Goal: Task Accomplishment & Management: Manage account settings

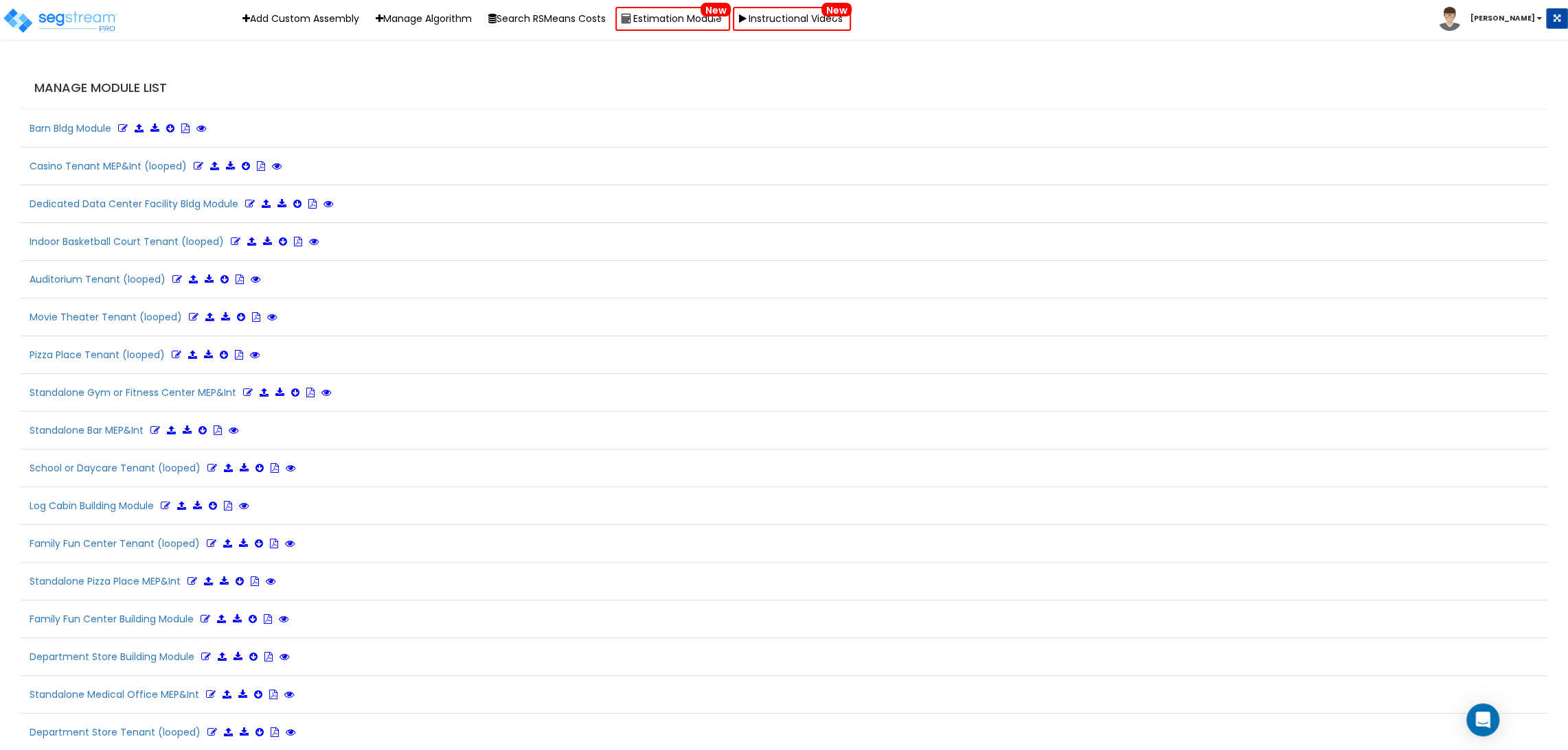
click at [423, 76] on div "Manage Module List" at bounding box center [784, 88] width 1526 height 42
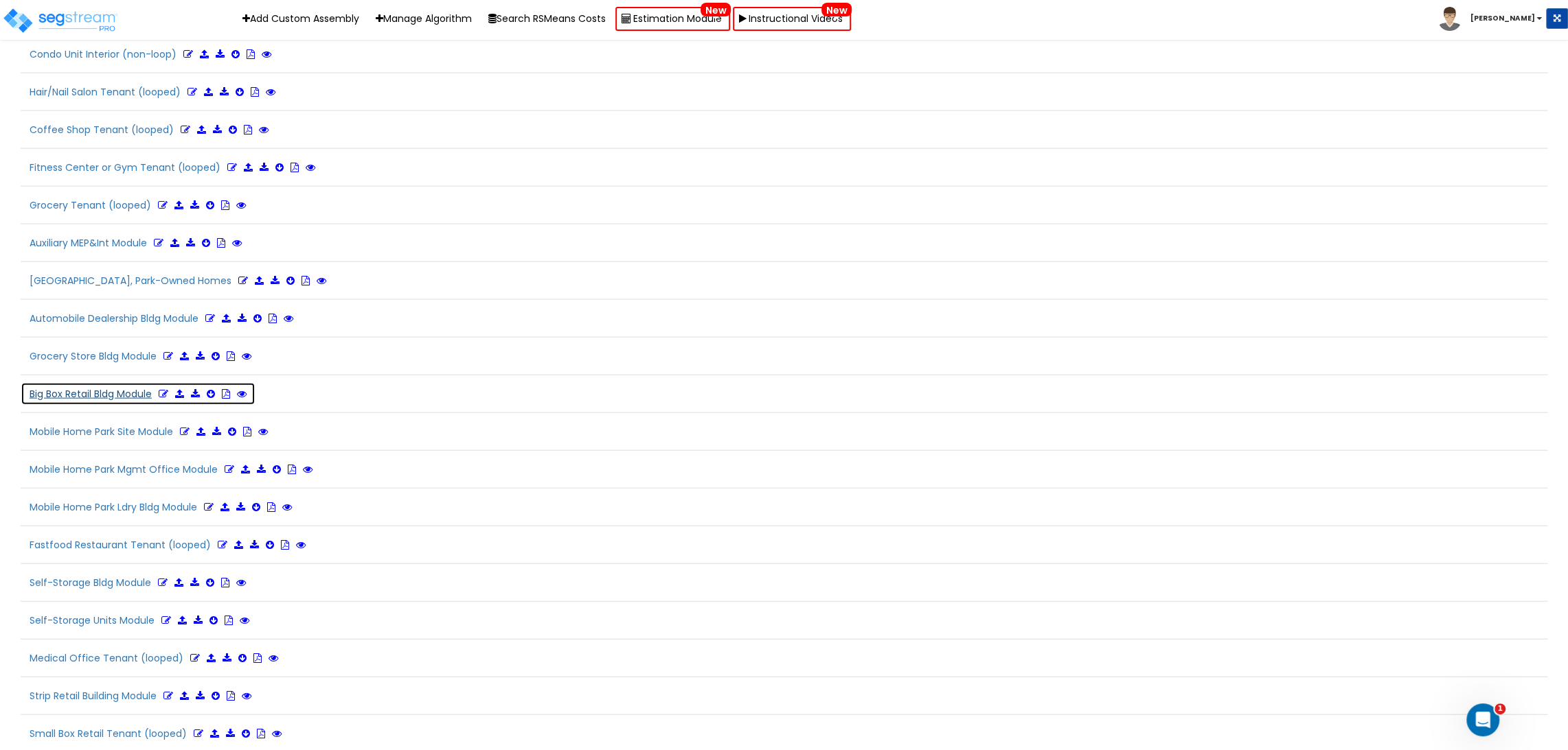
click at [91, 382] on button "Big Box Retail Bldg Module Refresh" at bounding box center [157, 394] width 273 height 23
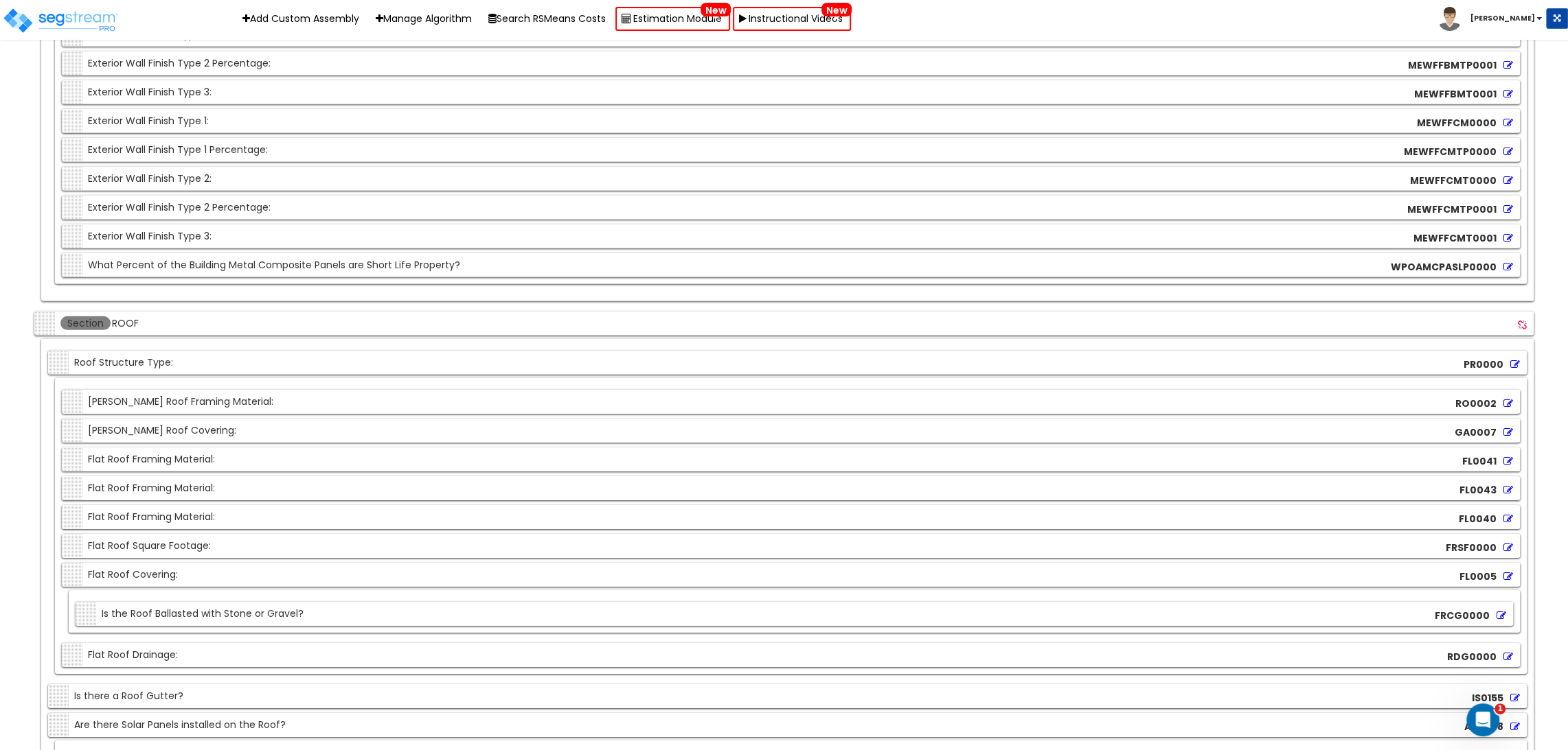
scroll to position [3411, 0]
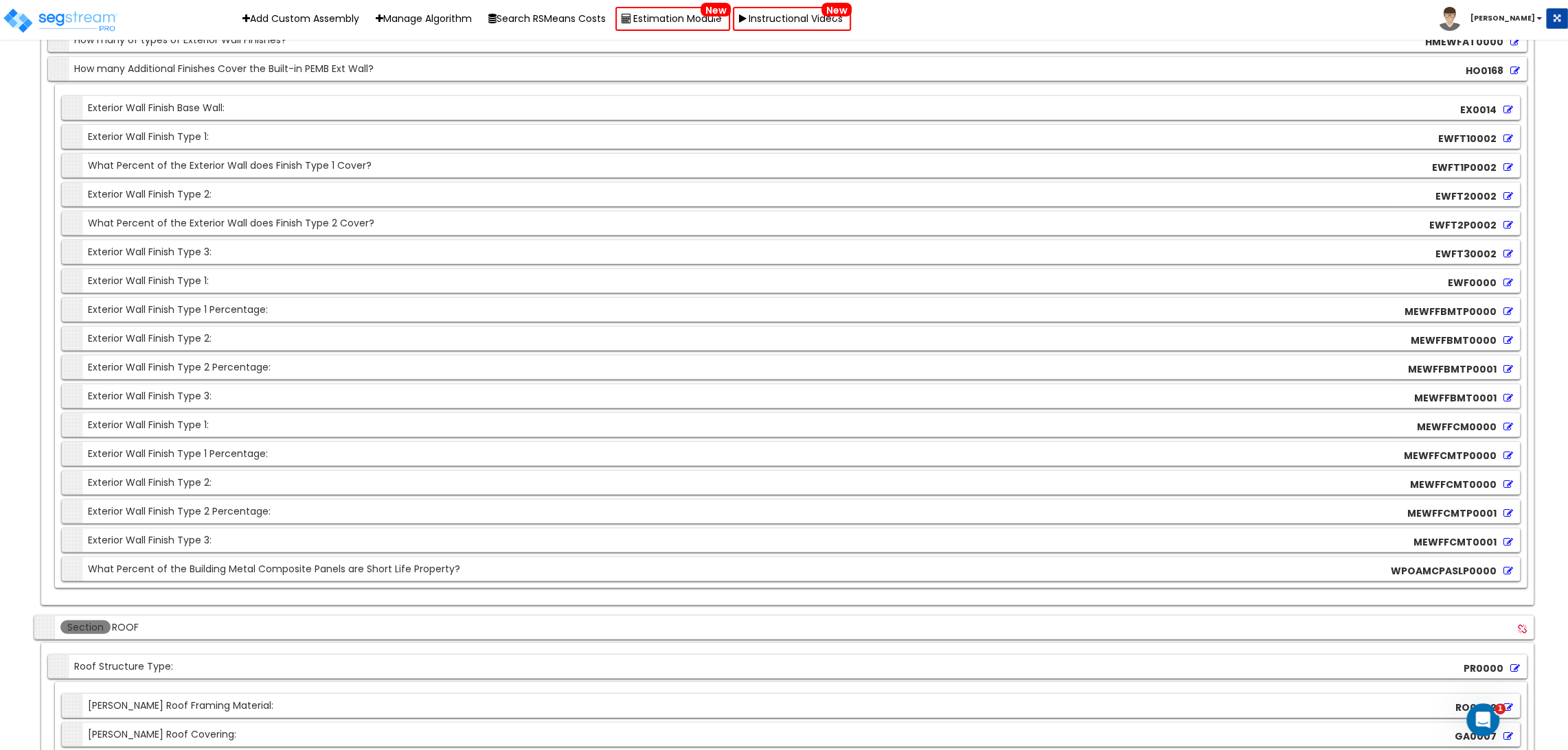
click at [345, 269] on div "Section Exterior Wall Finish Type 1: EWF0000" at bounding box center [790, 281] width 1458 height 24
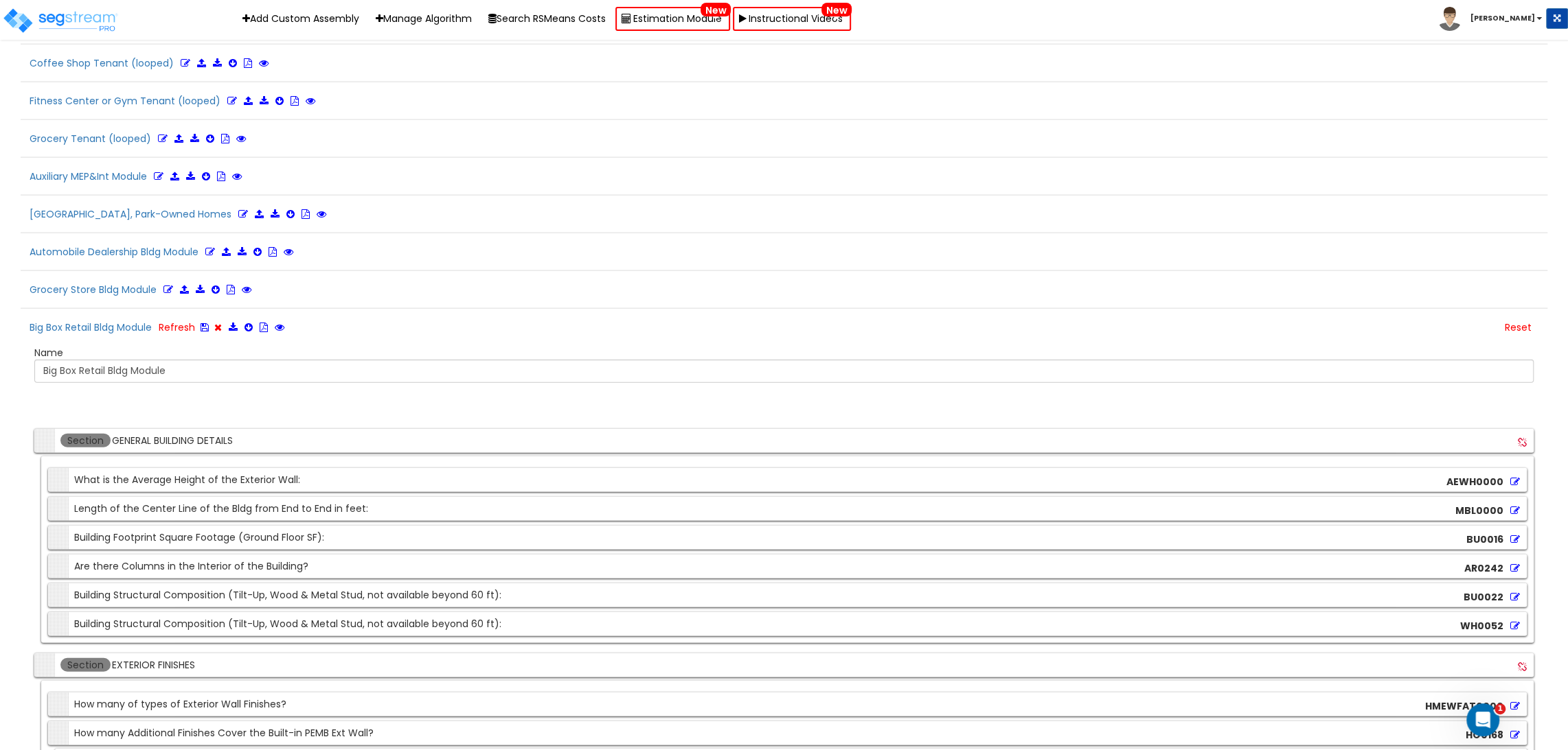
scroll to position [2754, 0]
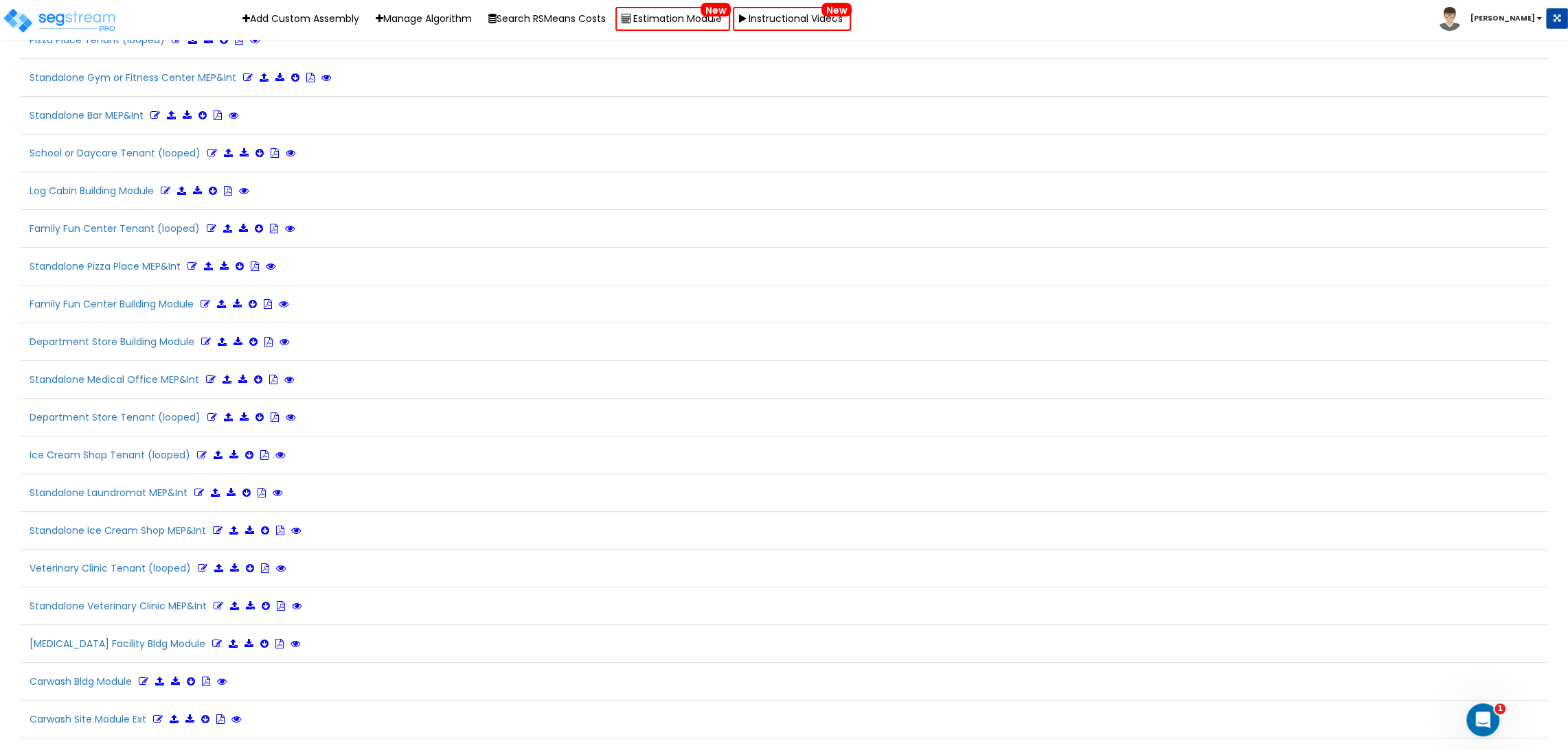
scroll to position [3054, 0]
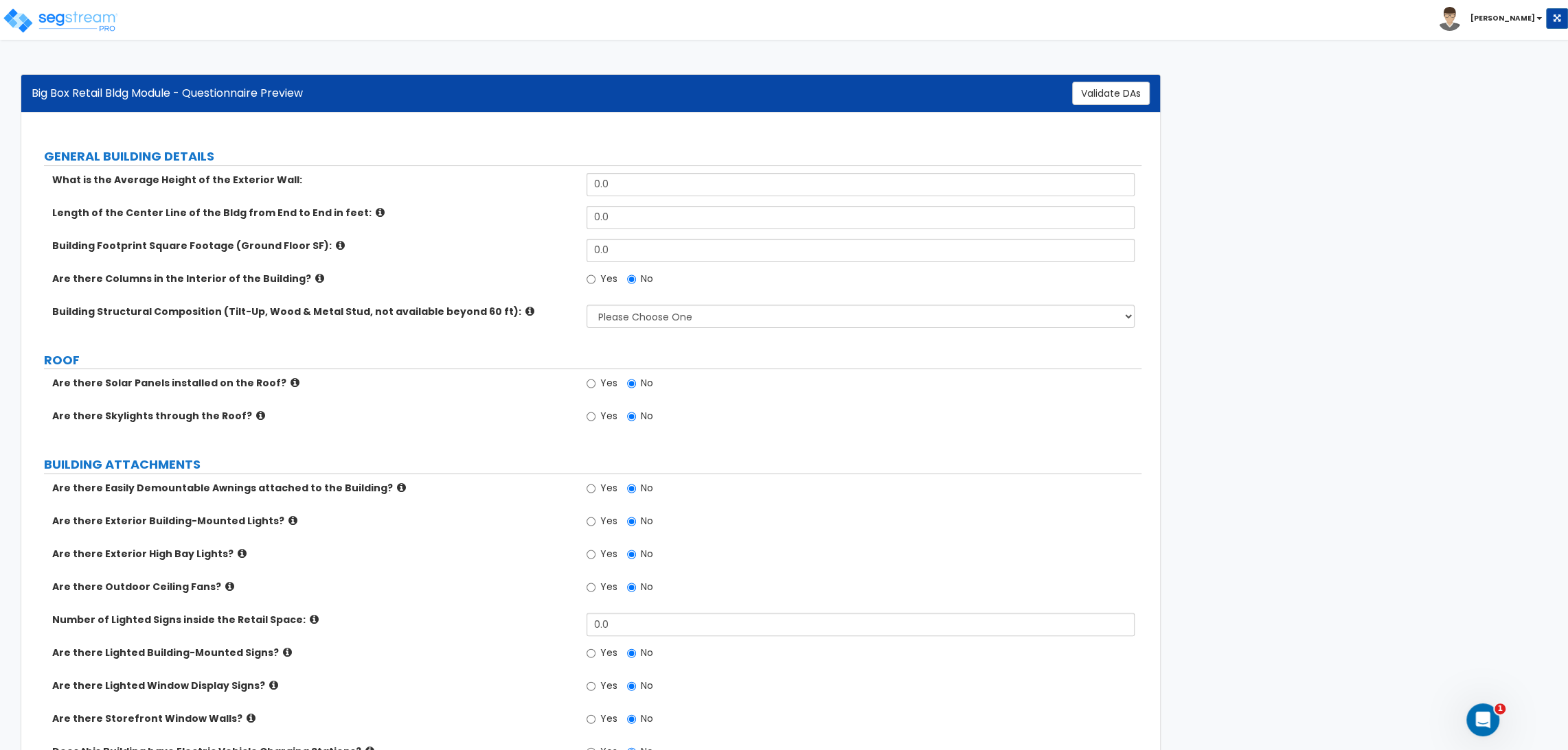
scroll to position [2192, 0]
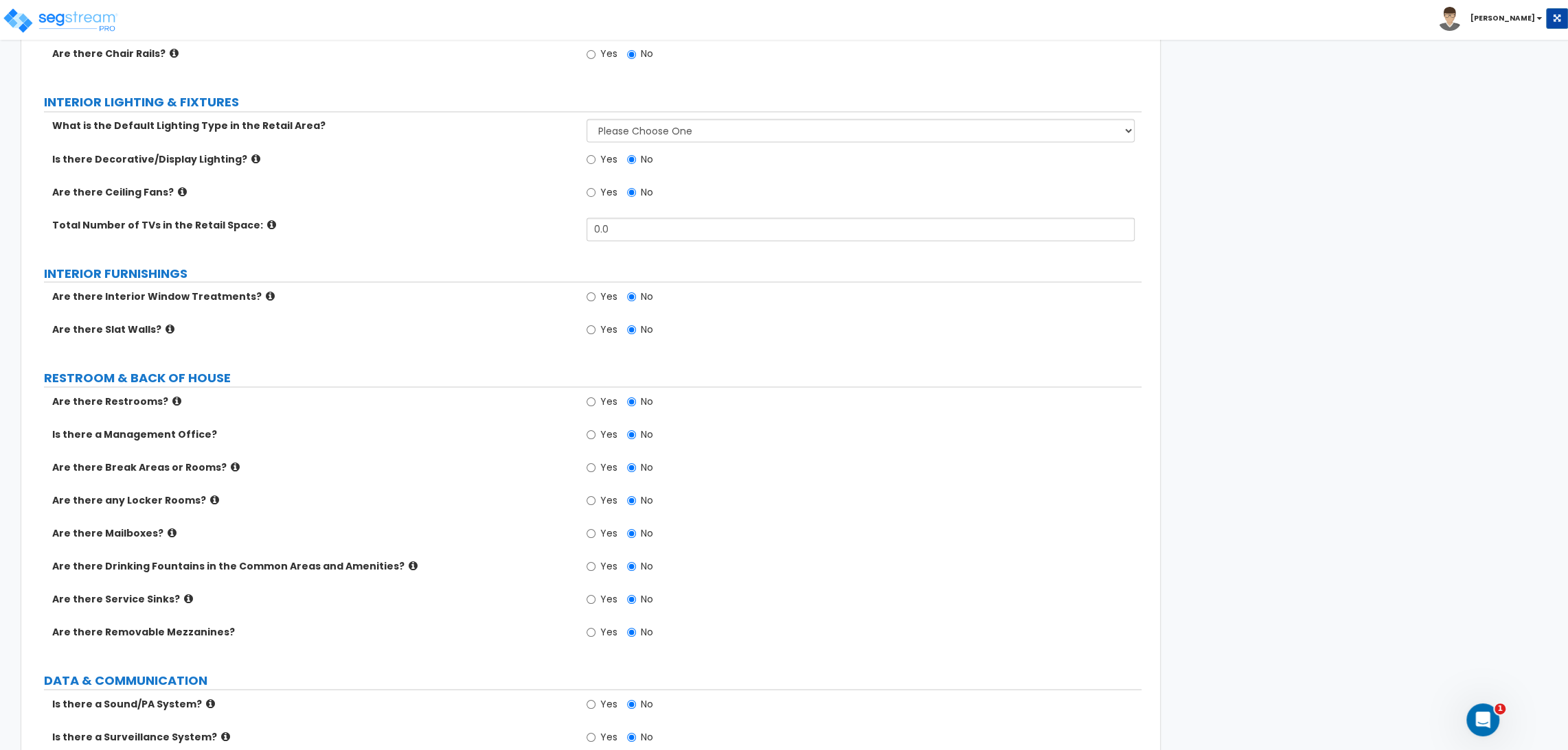
click at [154, 432] on label "Is there a Management Office?" at bounding box center [135, 433] width 165 height 13
click at [378, 452] on div "Is there a Management Office? Yes No" at bounding box center [586, 443] width 1110 height 33
click at [903, 482] on div "Are there Break Areas or Rooms? Yes No" at bounding box center [586, 477] width 1110 height 33
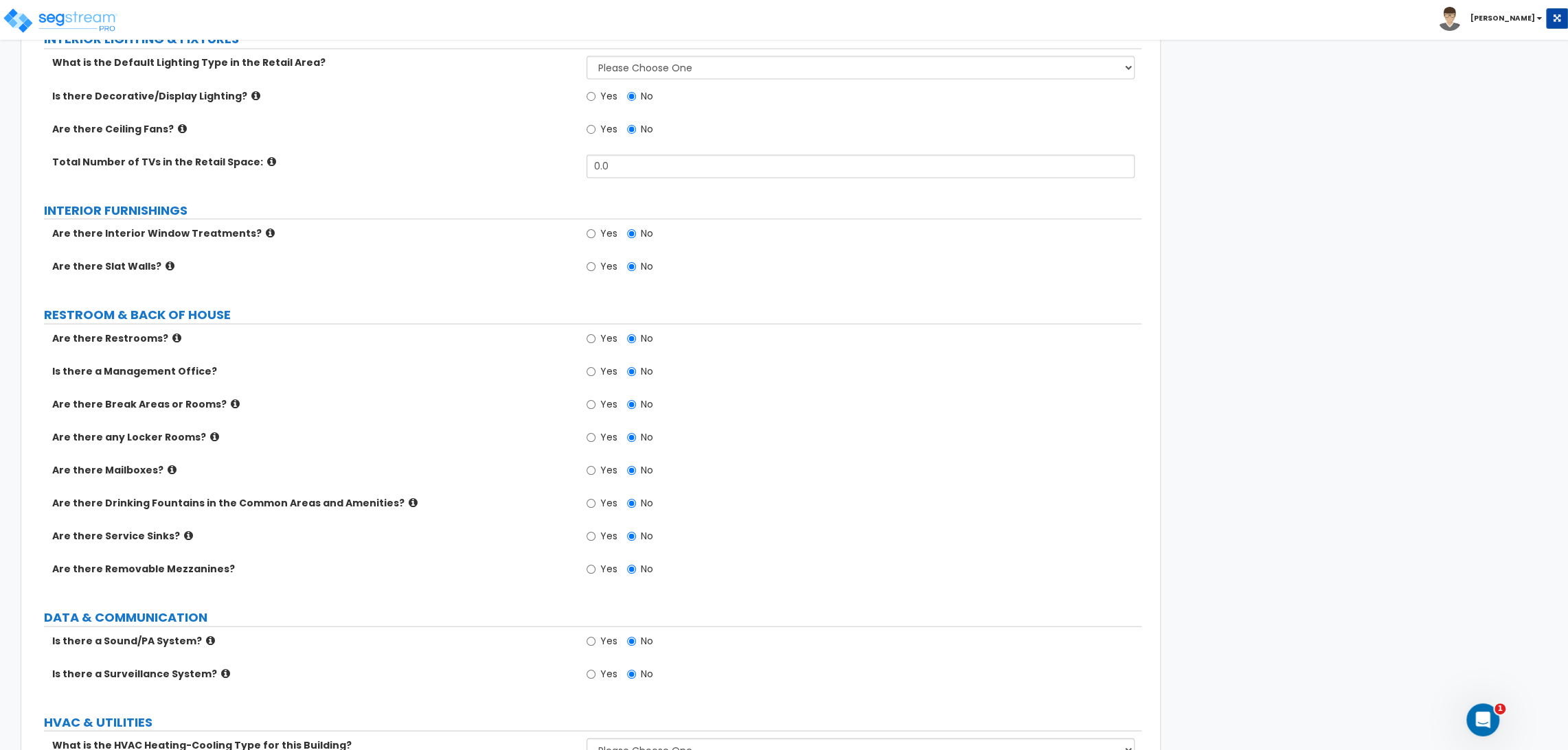
scroll to position [2345, 0]
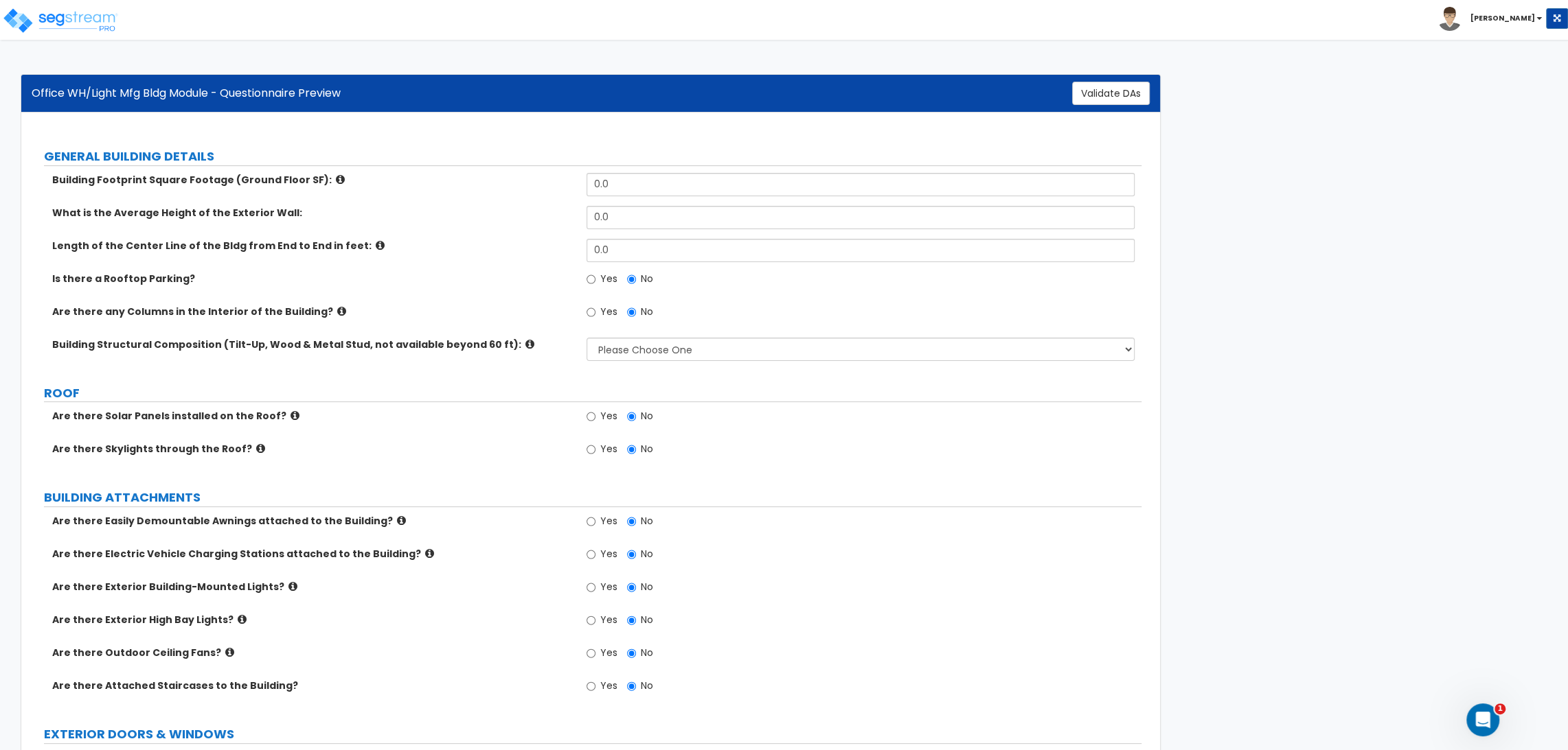
scroll to position [522, 0]
